Goal: Task Accomplishment & Management: Use online tool/utility

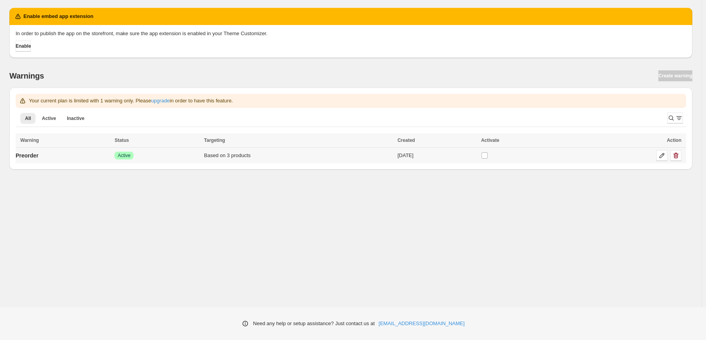
click at [159, 153] on div "Success Active" at bounding box center [156, 156] width 85 height 8
click at [38, 157] on p "Preorder" at bounding box center [27, 156] width 23 height 8
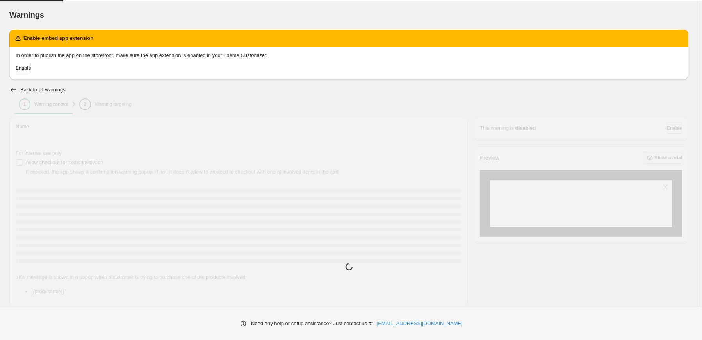
type input "********"
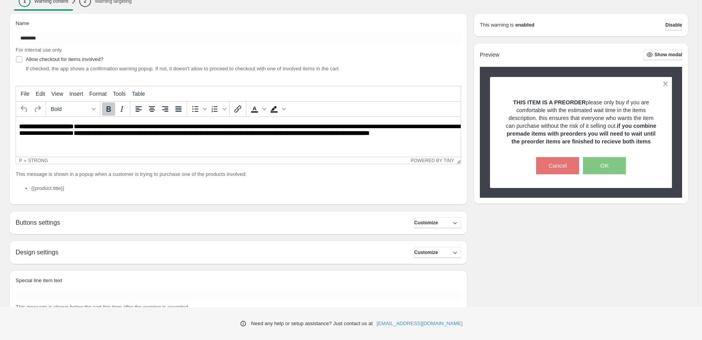
scroll to position [91, 0]
